Goal: Information Seeking & Learning: Learn about a topic

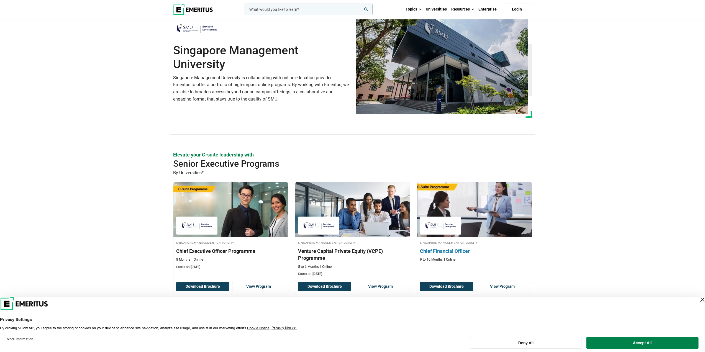
scroll to position [83, 0]
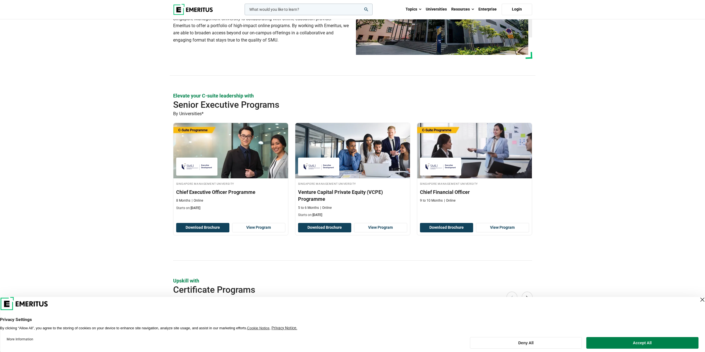
click at [698, 302] on div "Close Layer" at bounding box center [702, 300] width 8 height 8
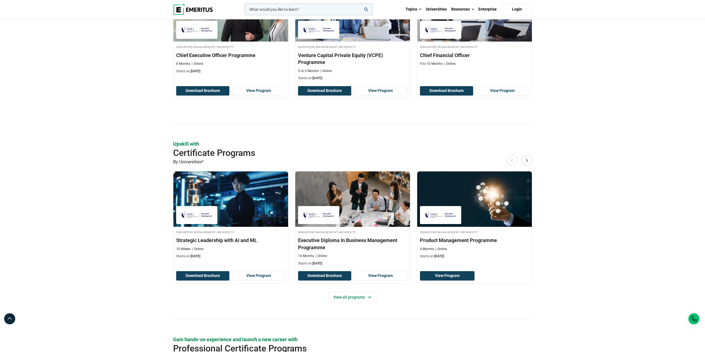
scroll to position [222, 0]
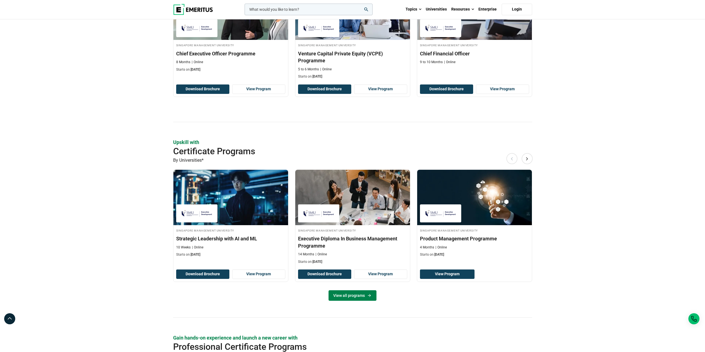
click at [354, 297] on link "View all programs" at bounding box center [353, 295] width 48 height 11
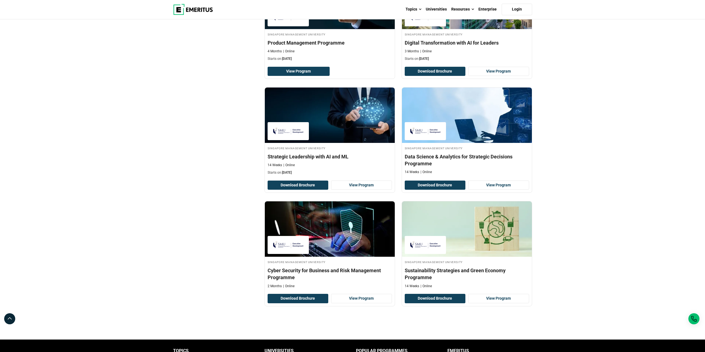
scroll to position [249, 0]
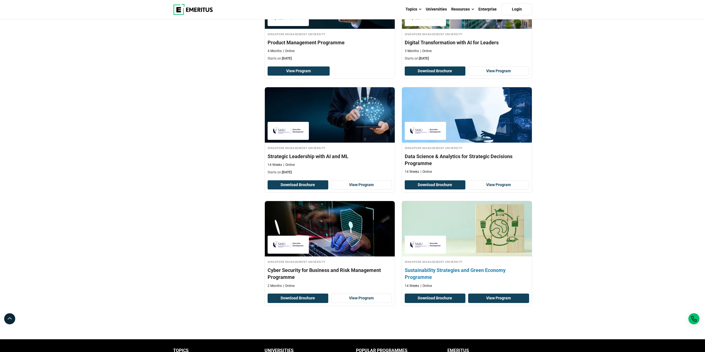
click at [492, 299] on link "View Program" at bounding box center [498, 298] width 61 height 9
click at [502, 304] on div "Singapore Management University Sustainability Strategies and Green Economy Pro…" at bounding box center [467, 253] width 130 height 105
click at [447, 298] on button "Download Brochure" at bounding box center [435, 298] width 61 height 9
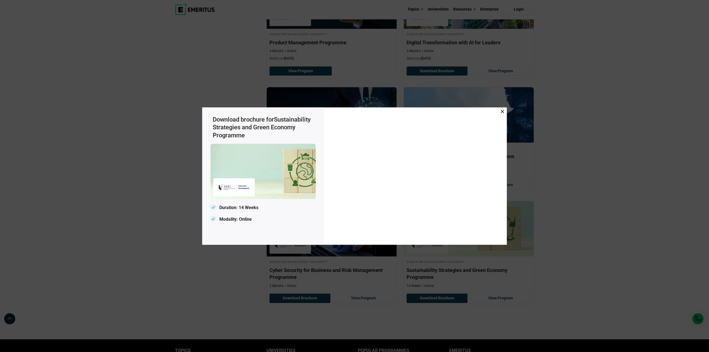
click at [502, 115] on span at bounding box center [502, 112] width 3 height 6
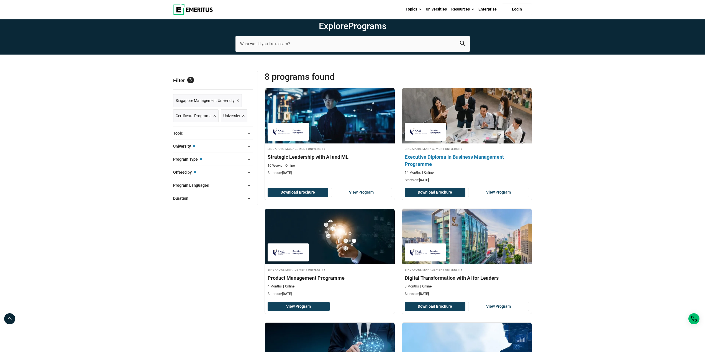
scroll to position [0, 0]
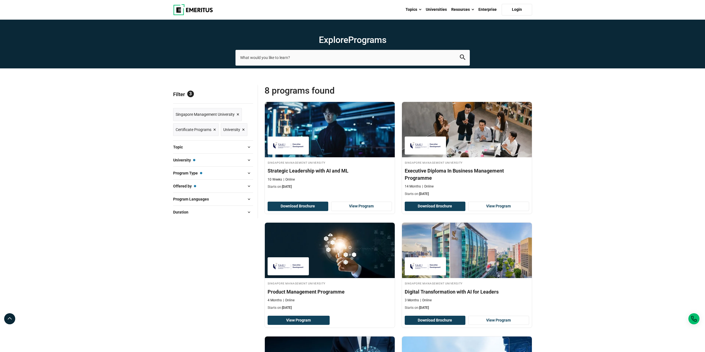
click at [196, 6] on img at bounding box center [193, 9] width 40 height 11
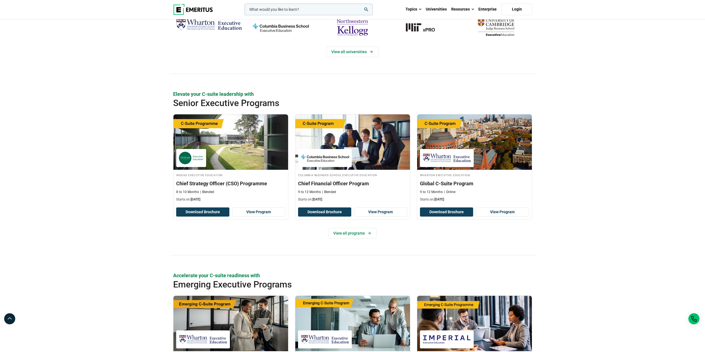
scroll to position [166, 0]
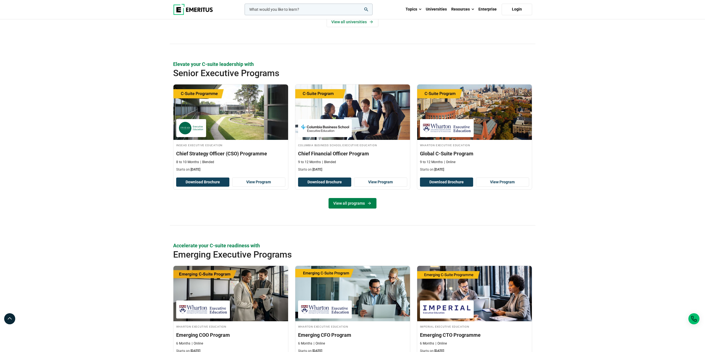
click at [366, 201] on link "View all programs" at bounding box center [353, 203] width 48 height 11
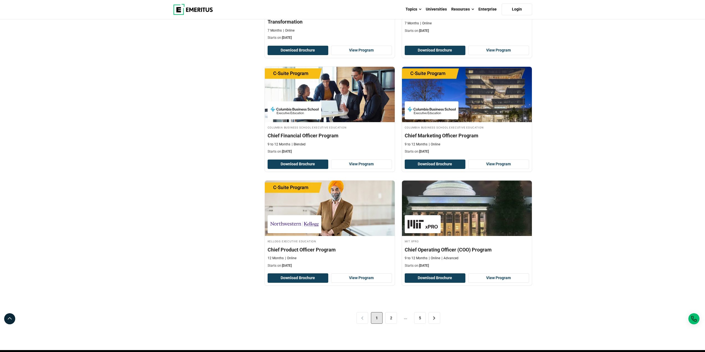
scroll to position [997, 0]
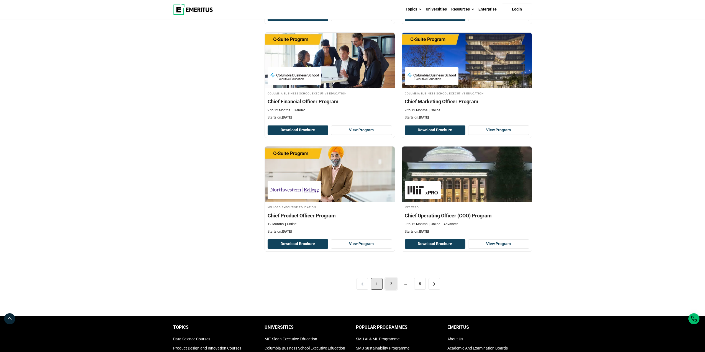
click at [389, 286] on link "2" at bounding box center [391, 284] width 12 height 12
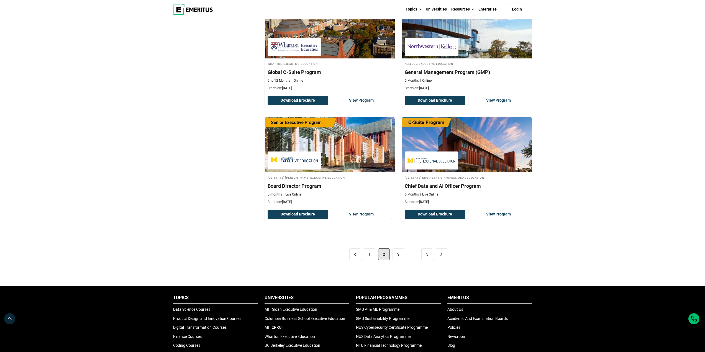
scroll to position [1053, 0]
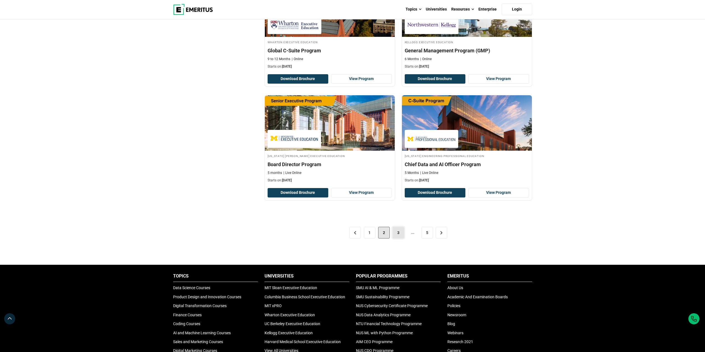
click at [402, 236] on link "3" at bounding box center [399, 233] width 12 height 12
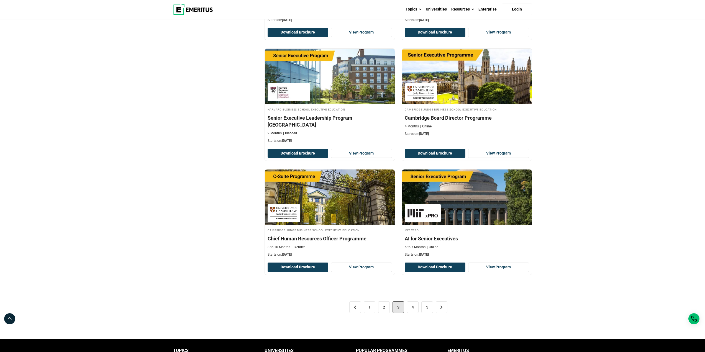
scroll to position [1053, 0]
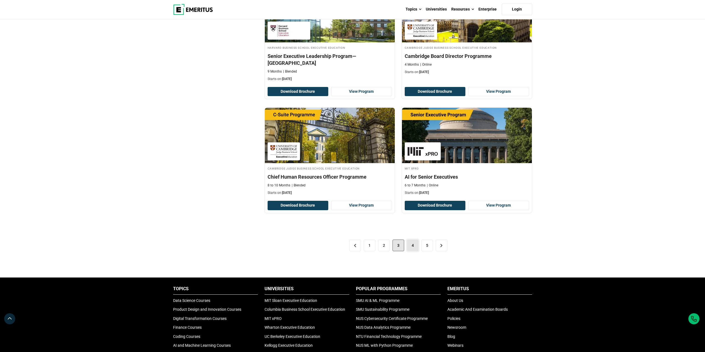
click at [411, 240] on link "4" at bounding box center [413, 246] width 12 height 12
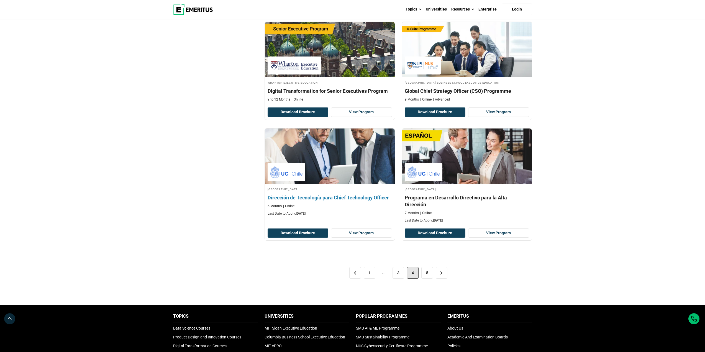
scroll to position [997, 0]
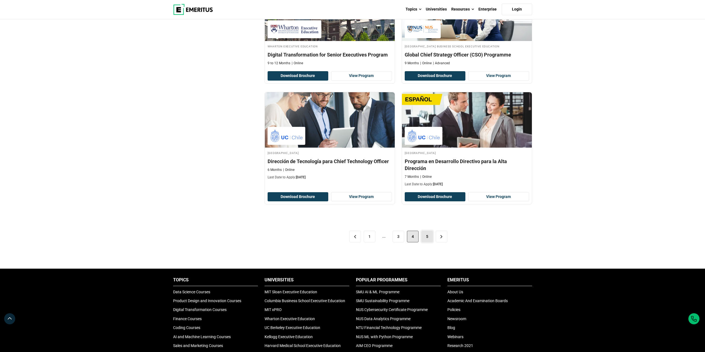
click at [425, 231] on link "5" at bounding box center [427, 237] width 12 height 12
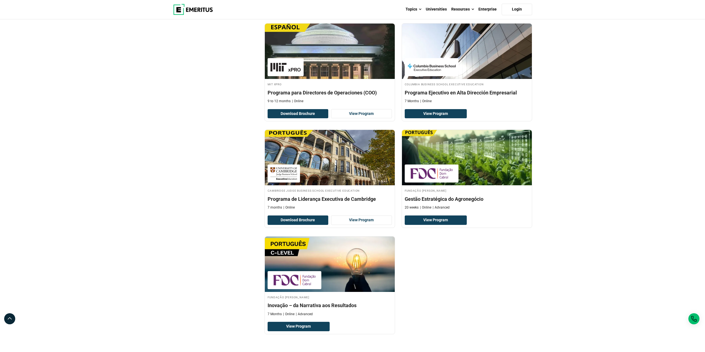
scroll to position [886, 0]
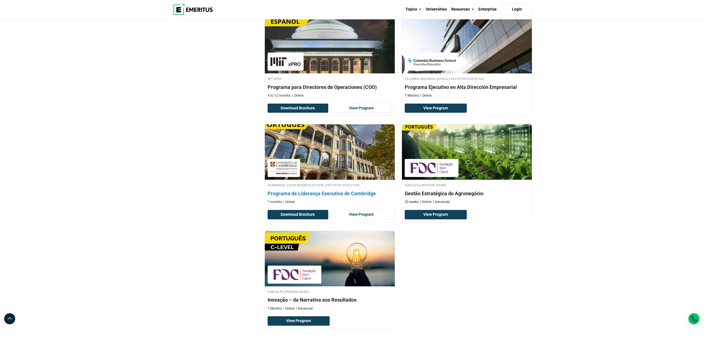
click at [355, 160] on img at bounding box center [329, 152] width 143 height 61
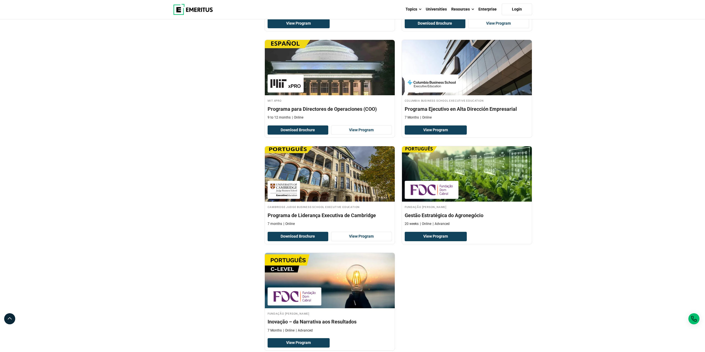
scroll to position [720, 0]
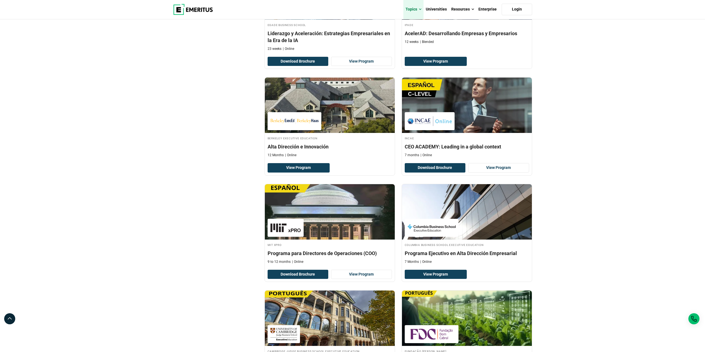
click at [420, 9] on span at bounding box center [420, 10] width 2 height 6
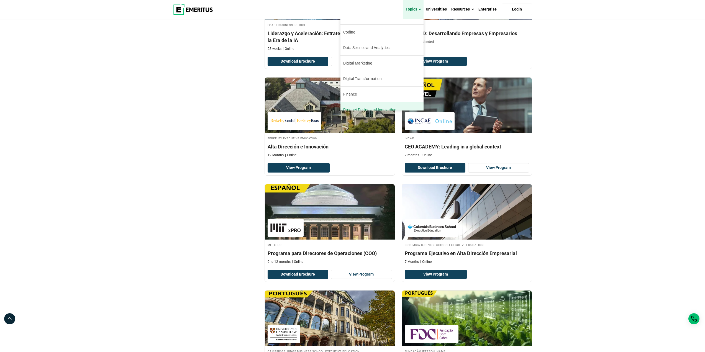
scroll to position [28, 0]
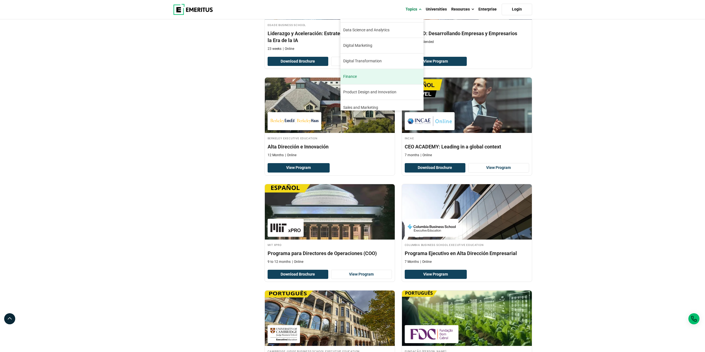
click at [368, 78] on link "Finance The finance industry has remained relatively stable through the turbule…" at bounding box center [381, 76] width 83 height 15
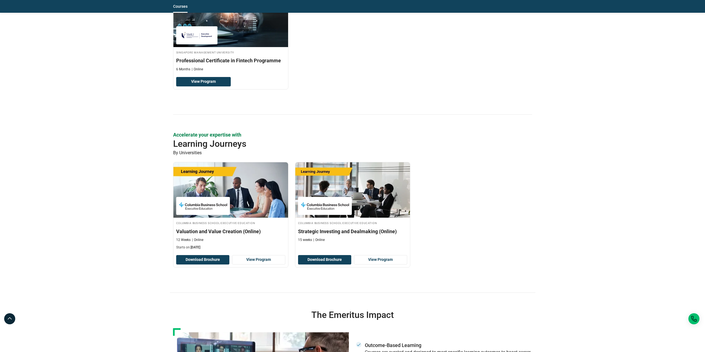
scroll to position [720, 0]
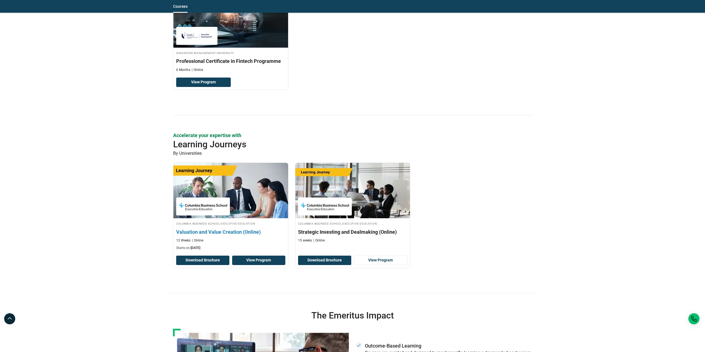
click at [259, 262] on link "View Program" at bounding box center [258, 260] width 53 height 9
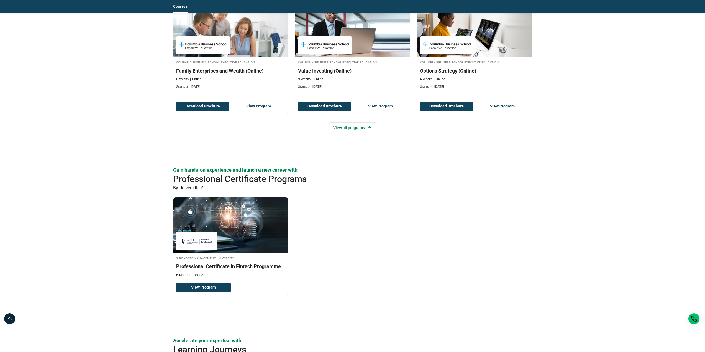
scroll to position [388, 0]
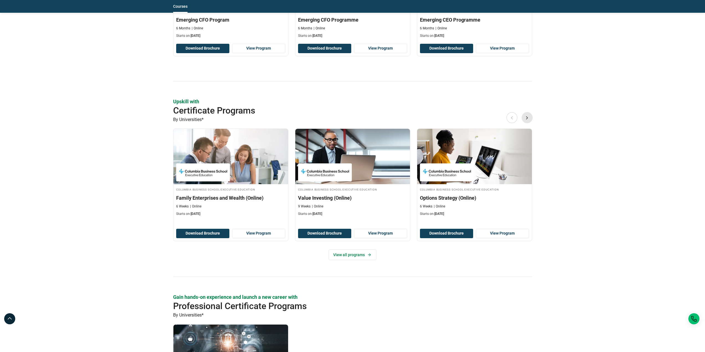
click at [529, 116] on button "Next" at bounding box center [527, 117] width 11 height 11
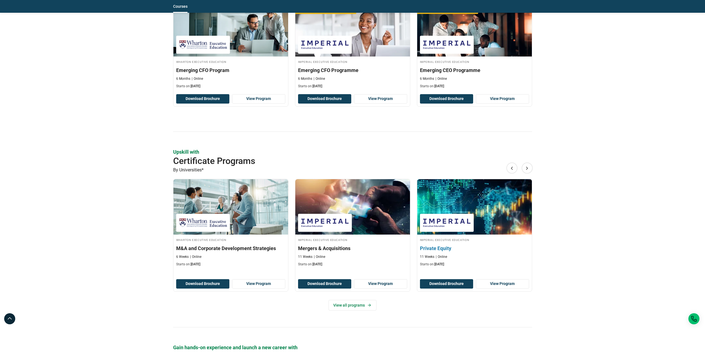
scroll to position [332, 0]
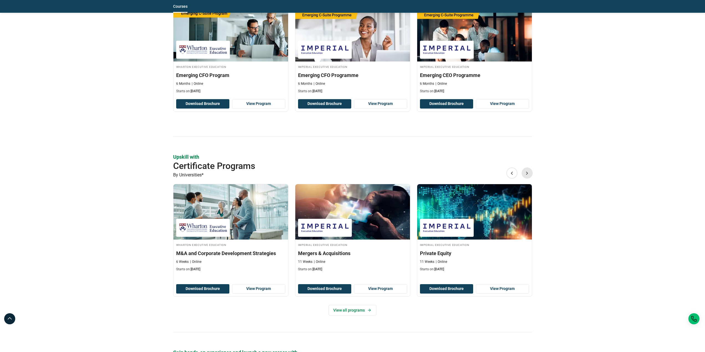
click at [530, 175] on button "Next" at bounding box center [527, 173] width 11 height 11
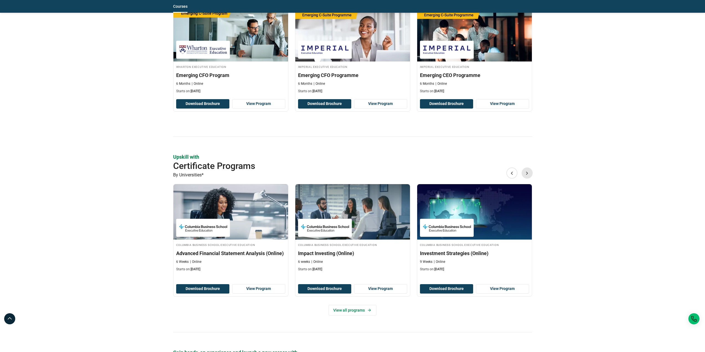
click at [530, 175] on button "Next" at bounding box center [527, 173] width 11 height 11
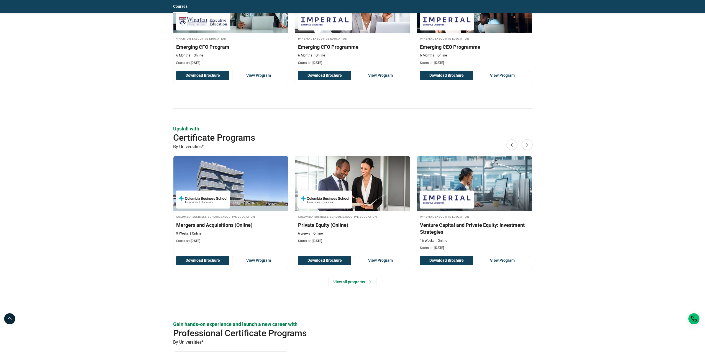
scroll to position [360, 0]
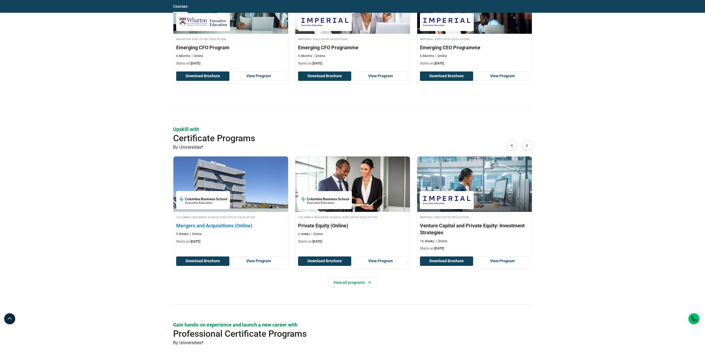
click at [270, 190] on img at bounding box center [231, 184] width 126 height 61
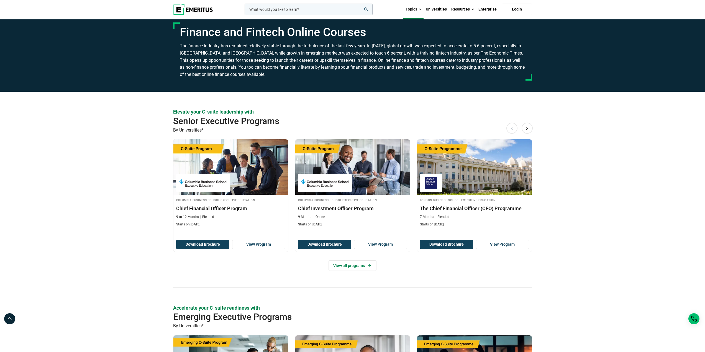
scroll to position [0, 0]
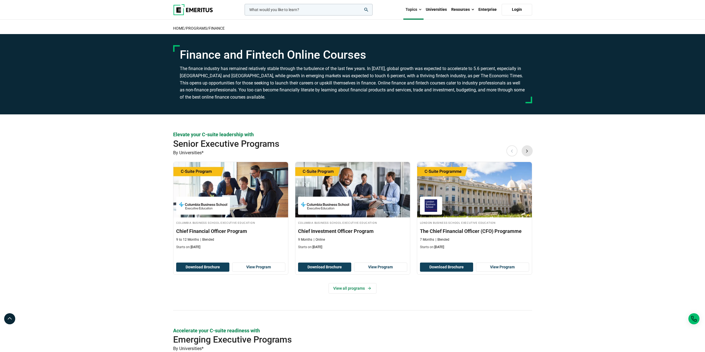
click at [528, 155] on button "Next" at bounding box center [527, 150] width 11 height 11
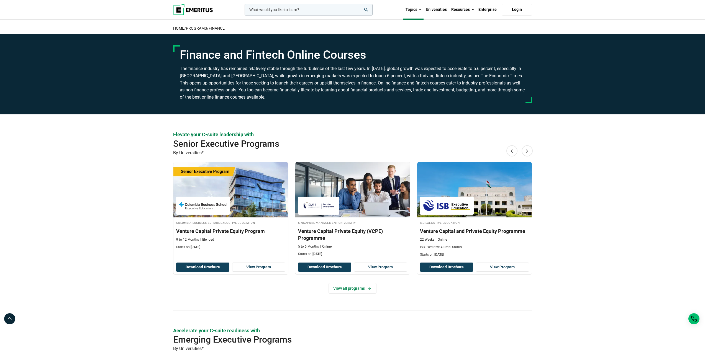
drag, startPoint x: 528, startPoint y: 155, endPoint x: 565, endPoint y: 221, distance: 76.0
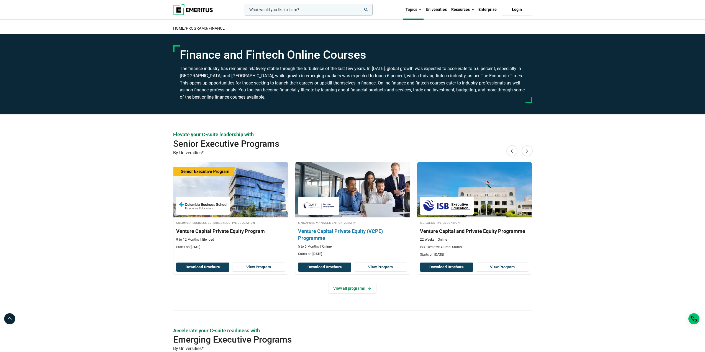
click at [330, 205] on img at bounding box center [319, 205] width 36 height 12
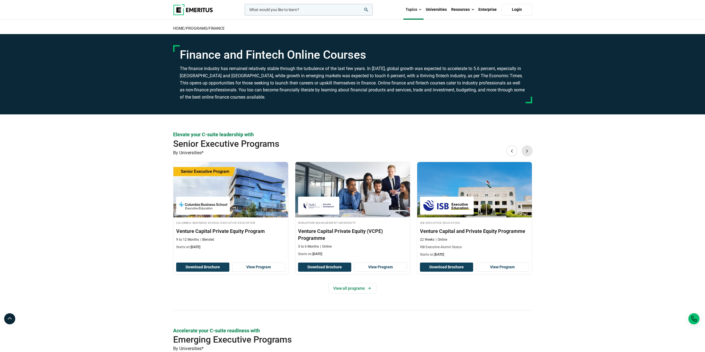
click at [528, 152] on button "Next" at bounding box center [527, 150] width 11 height 11
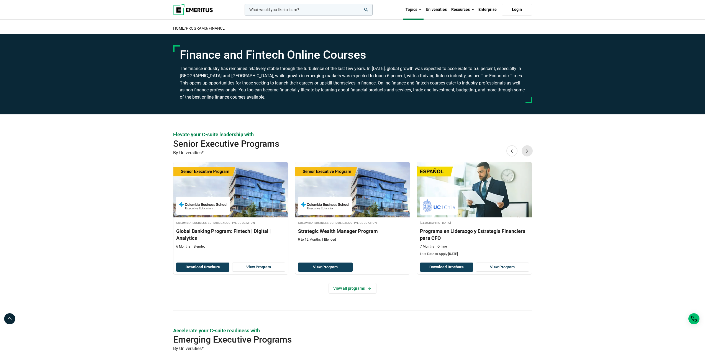
click at [528, 152] on button "Next" at bounding box center [527, 150] width 11 height 11
